Goal: Task Accomplishment & Management: Manage account settings

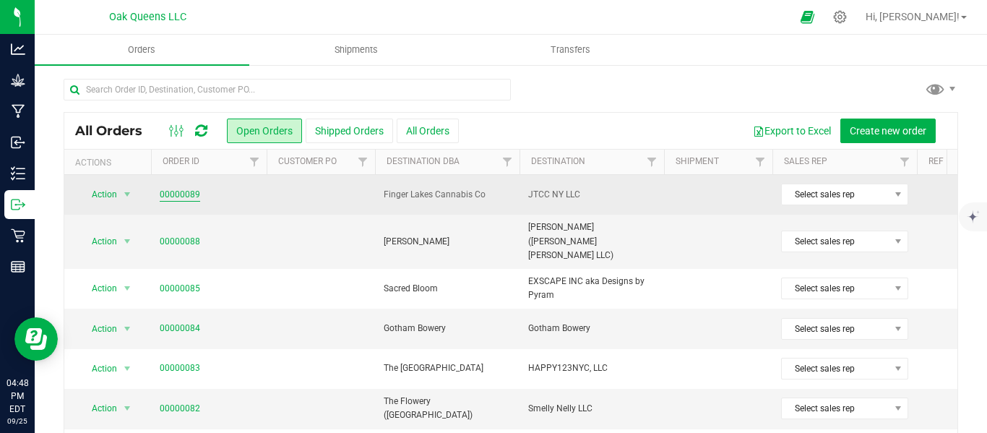
click at [177, 194] on link "00000089" at bounding box center [180, 195] width 40 height 14
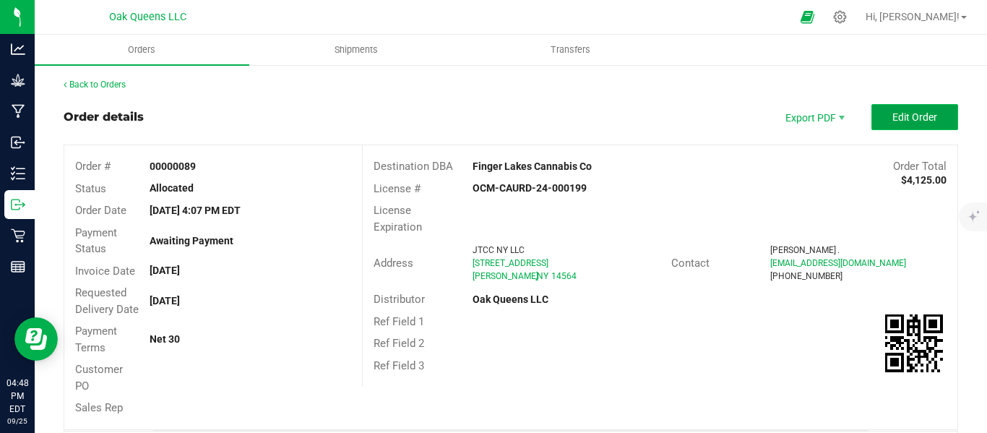
click at [888, 125] on button "Edit Order" at bounding box center [915, 117] width 87 height 26
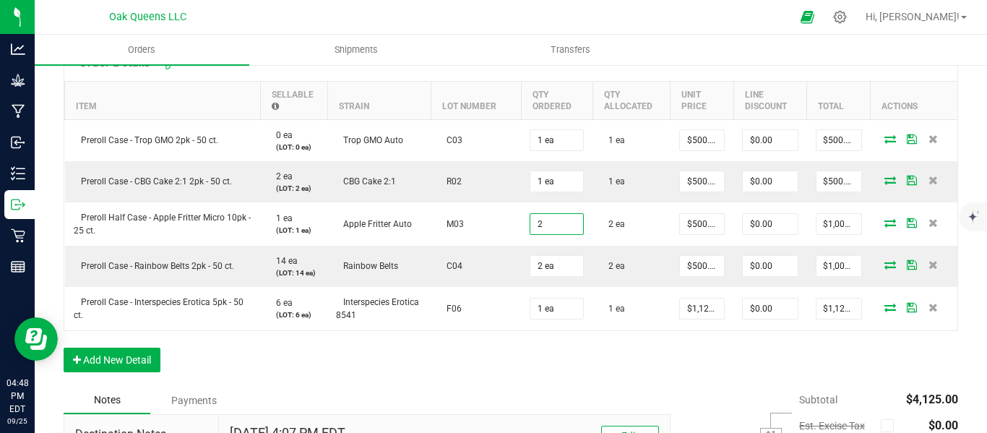
scroll to position [377, 0]
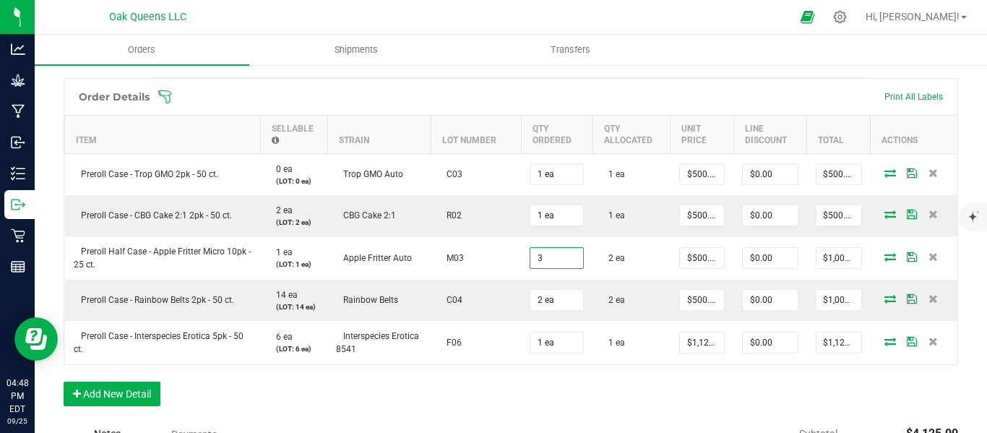
type input "3 ea"
type input "$1,500.00"
click at [689, 418] on div "Order Details Print All Labels Item Sellable Strain Lot Number Qty Ordered Qty …" at bounding box center [511, 249] width 895 height 343
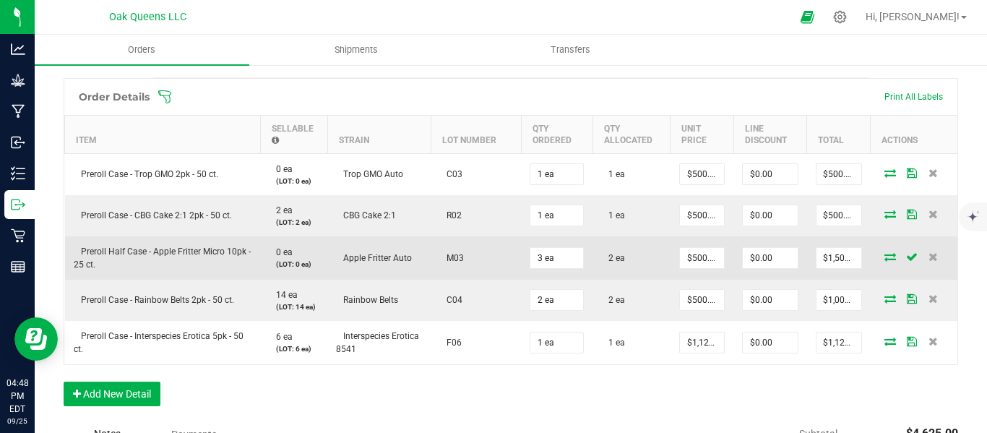
click at [885, 261] on icon at bounding box center [891, 256] width 12 height 9
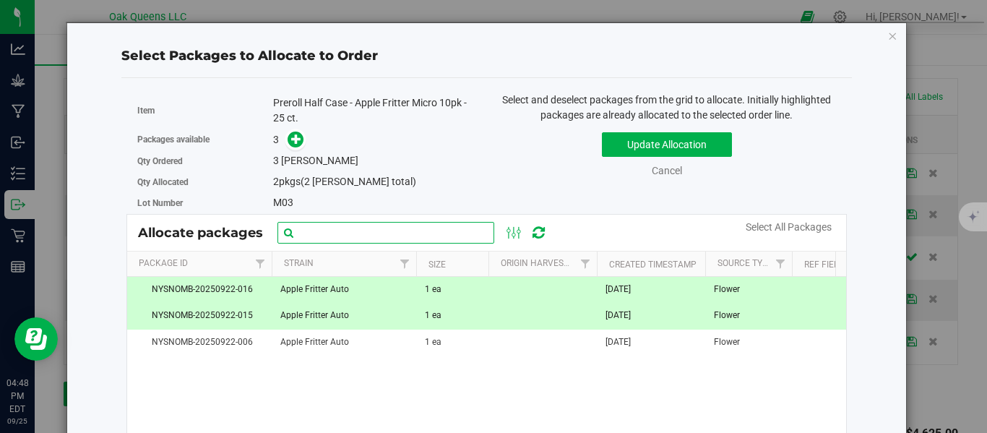
click at [369, 226] on input "text" at bounding box center [386, 233] width 217 height 22
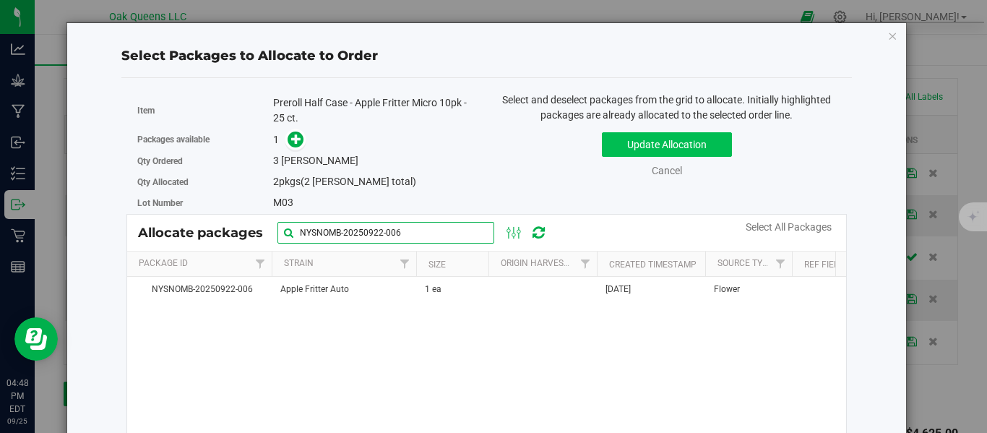
type input "NYSNOMB-20250922-006"
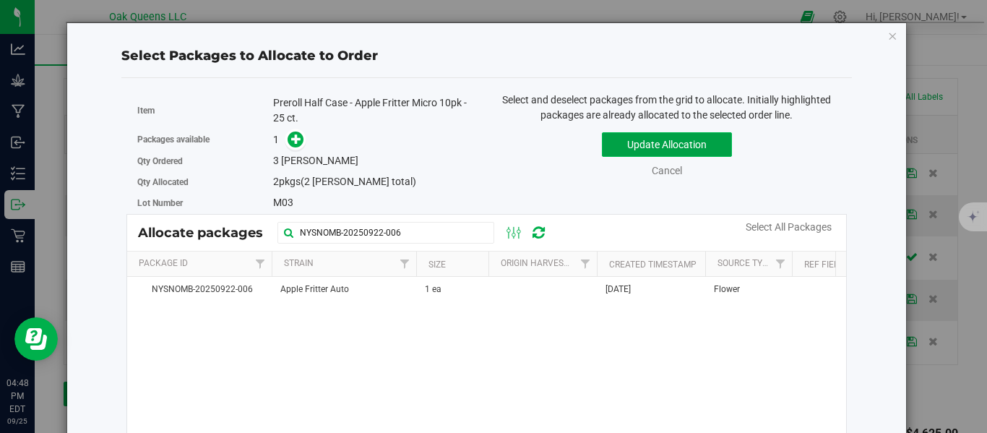
click at [660, 142] on button "Update Allocation" at bounding box center [667, 144] width 130 height 25
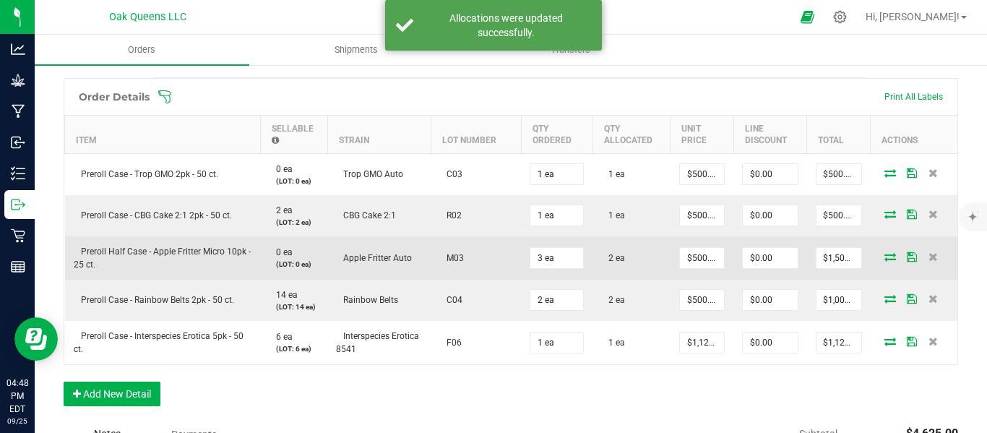
click at [883, 280] on td at bounding box center [914, 257] width 87 height 43
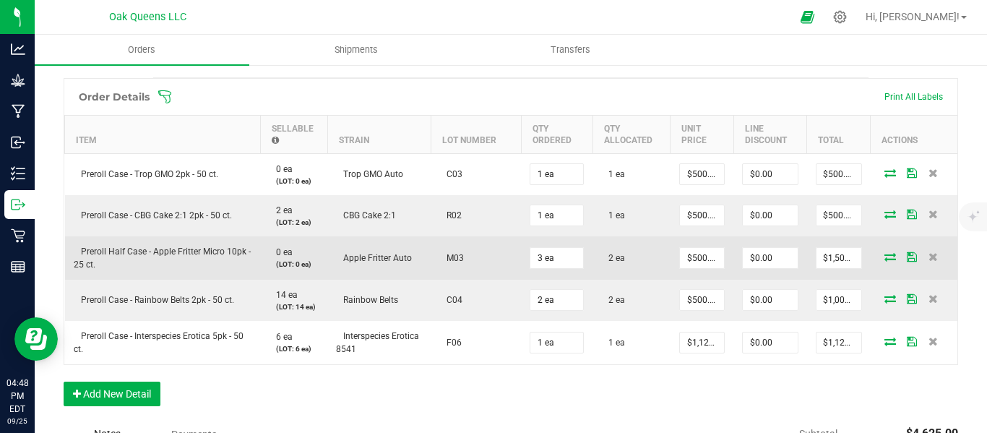
click at [885, 261] on icon at bounding box center [891, 256] width 12 height 9
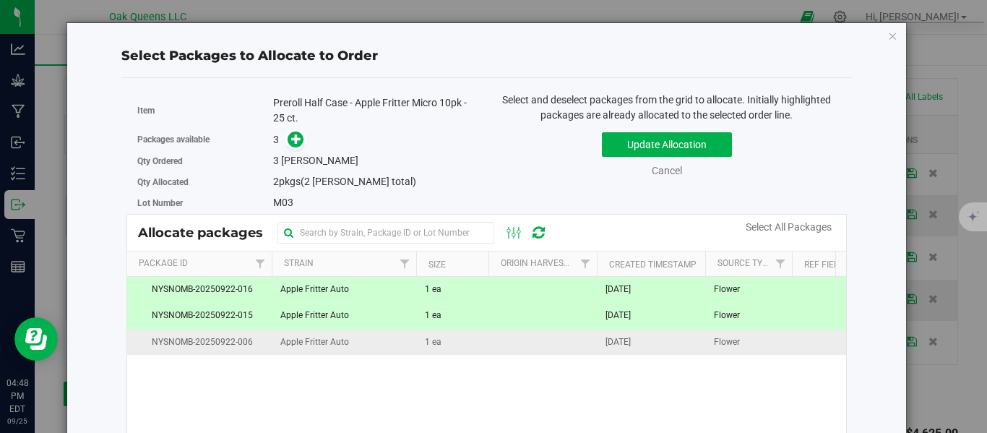
click at [187, 340] on span "NYSNOMB-20250922-006" at bounding box center [199, 342] width 127 height 14
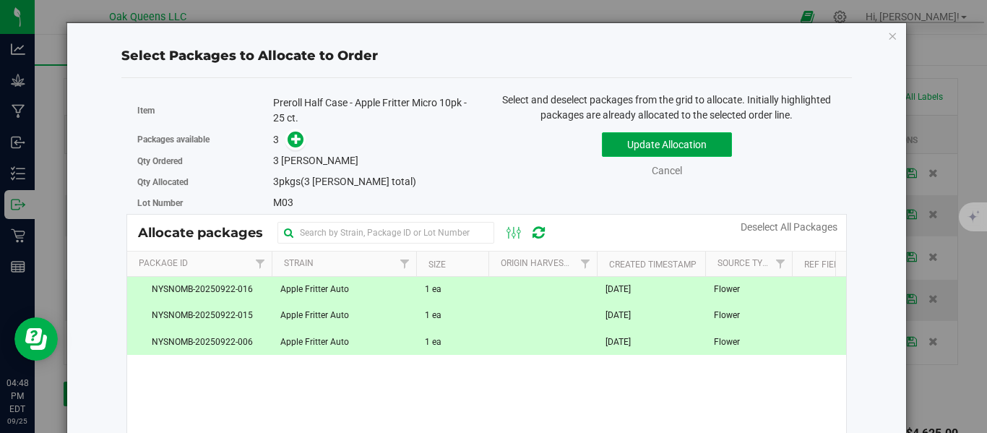
click at [662, 139] on button "Update Allocation" at bounding box center [667, 144] width 130 height 25
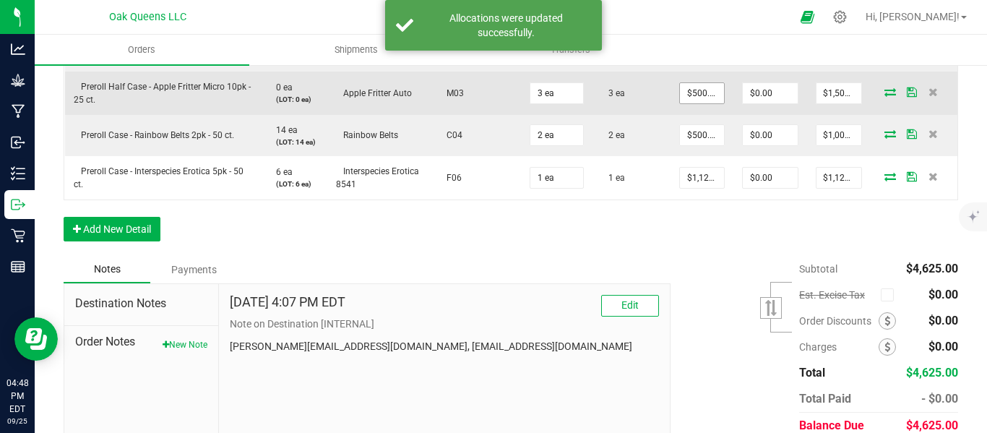
scroll to position [617, 0]
